Goal: Information Seeking & Learning: Learn about a topic

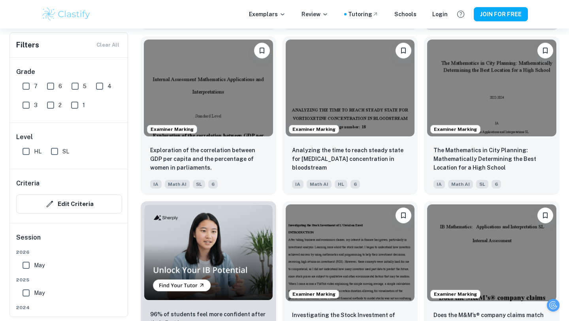
scroll to position [411, 0]
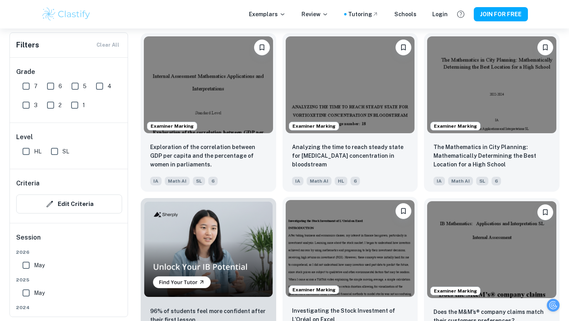
click at [379, 273] on img at bounding box center [350, 248] width 129 height 97
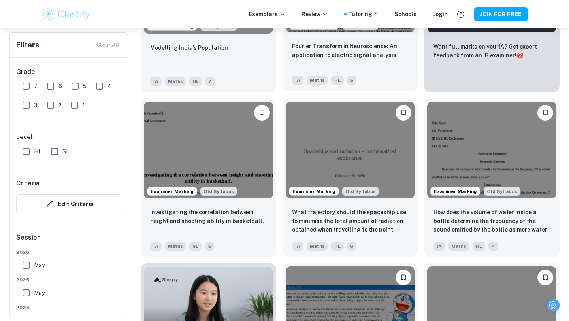
scroll to position [376, 0]
